Goal: Task Accomplishment & Management: Complete application form

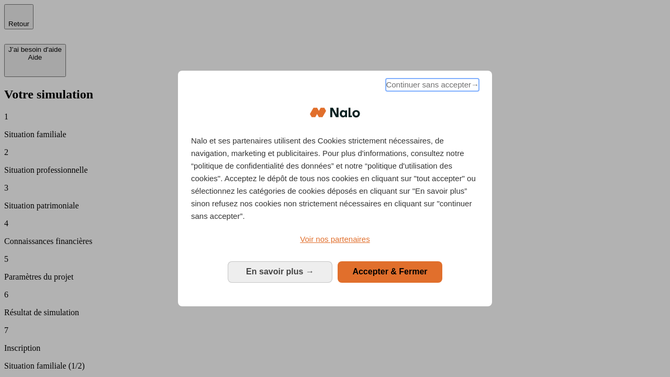
click at [431, 86] on span "Continuer sans accepter →" at bounding box center [432, 84] width 93 height 13
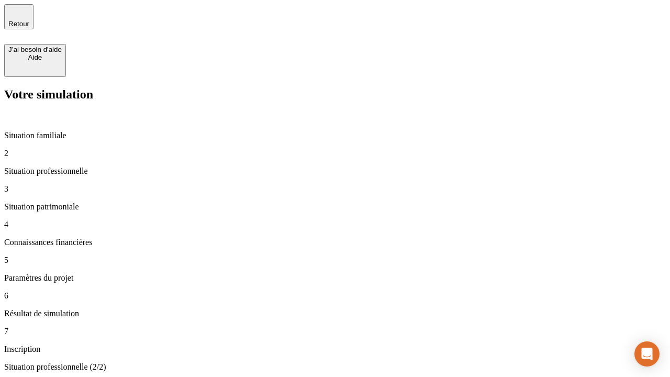
type input "30 000"
type input "0"
type input "1 000"
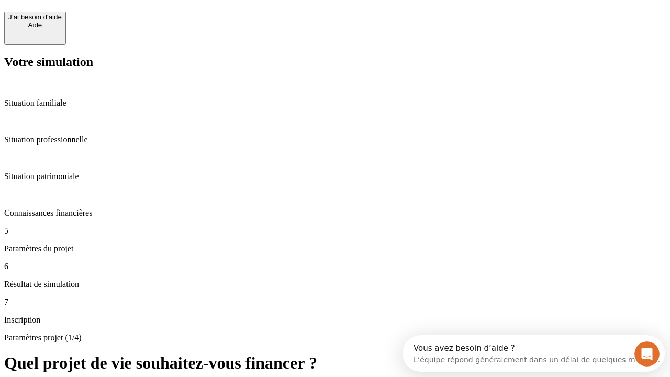
scroll to position [20, 0]
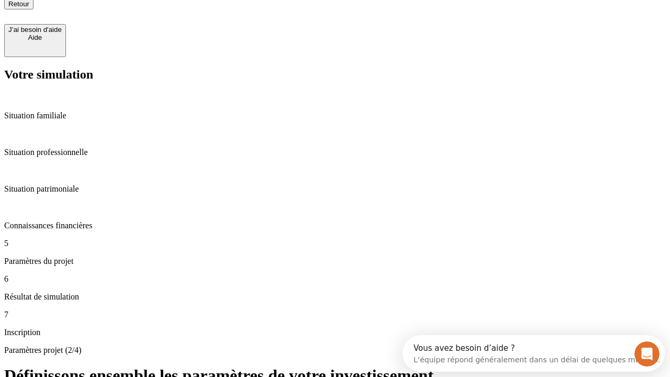
type input "40"
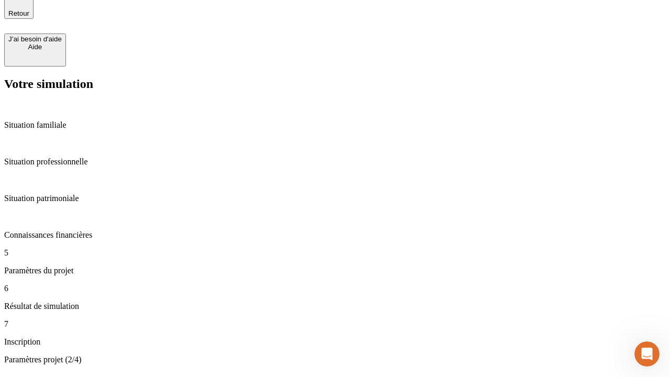
type input "200 000"
type input "640"
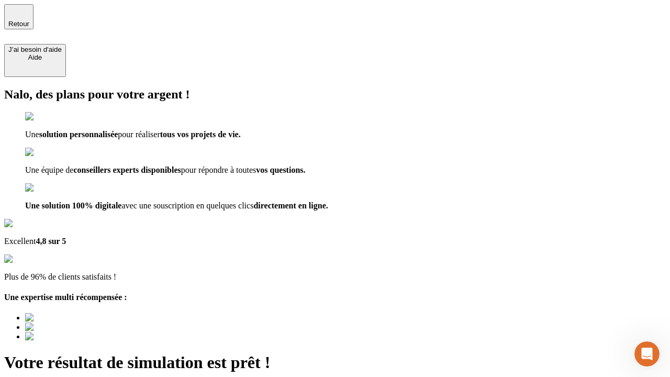
type input "[EMAIL_ADDRESS][DOMAIN_NAME]"
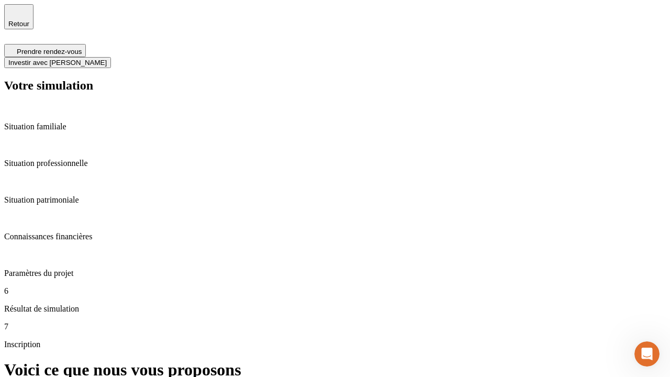
click at [107, 59] on span "Investir avec [PERSON_NAME]" at bounding box center [57, 63] width 98 height 8
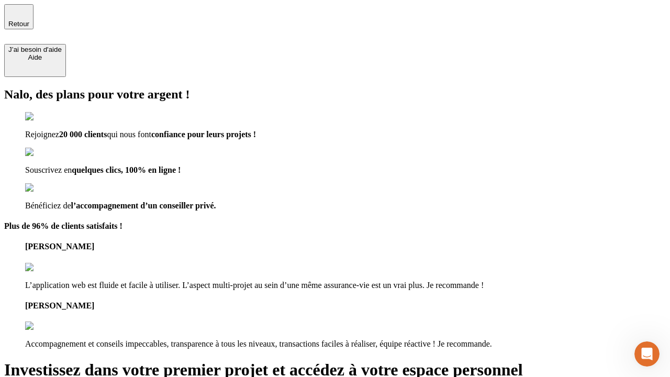
type input "[PERSON_NAME][EMAIL_ADDRESS][DOMAIN_NAME]"
